Goal: Find specific page/section: Find specific page/section

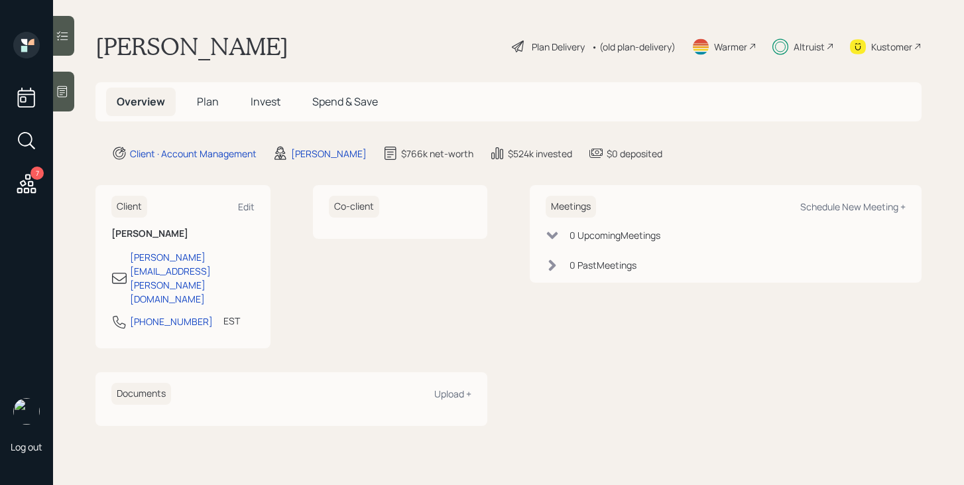
click at [815, 47] on div "Altruist" at bounding box center [809, 47] width 31 height 14
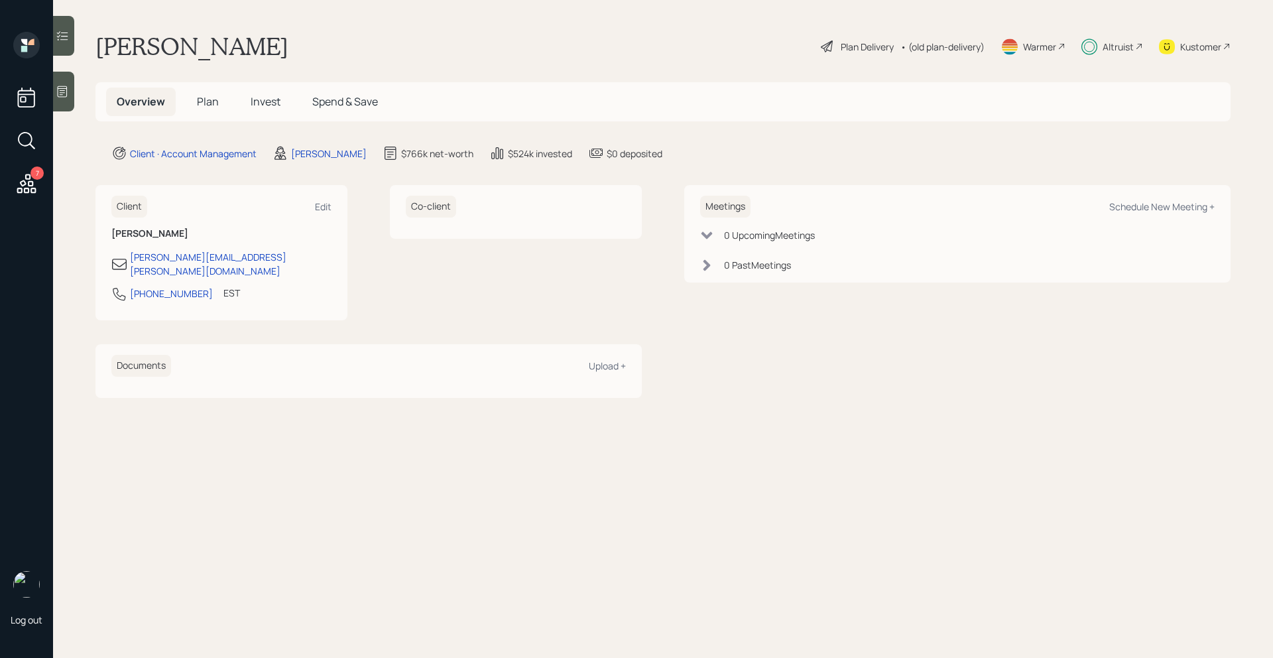
click at [964, 46] on div "Altruist" at bounding box center [1118, 47] width 31 height 14
click at [1113, 43] on div "Altruist" at bounding box center [1118, 47] width 31 height 14
